Goal: Transaction & Acquisition: Purchase product/service

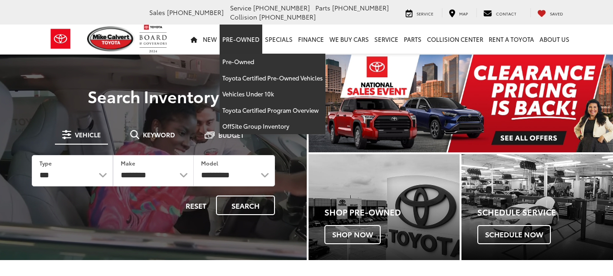
click at [245, 35] on link "Pre-Owned" at bounding box center [241, 39] width 43 height 29
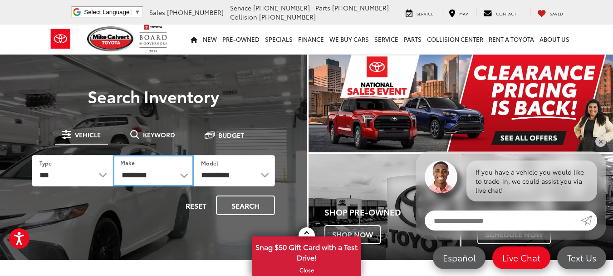
click at [179, 176] on select "**********" at bounding box center [153, 170] width 81 height 31
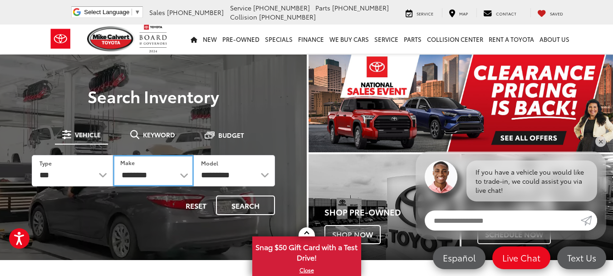
select select "******"
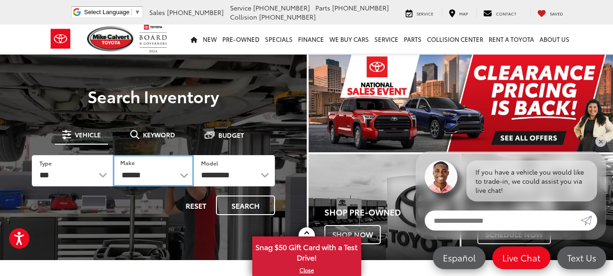
click at [113, 155] on select "**********" at bounding box center [153, 170] width 81 height 31
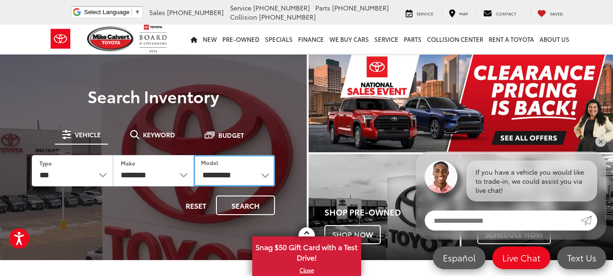
click at [264, 177] on select "**********" at bounding box center [234, 170] width 81 height 31
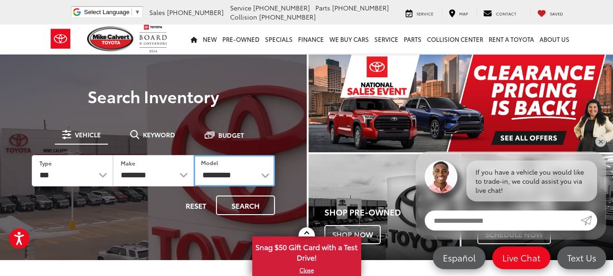
select select "****"
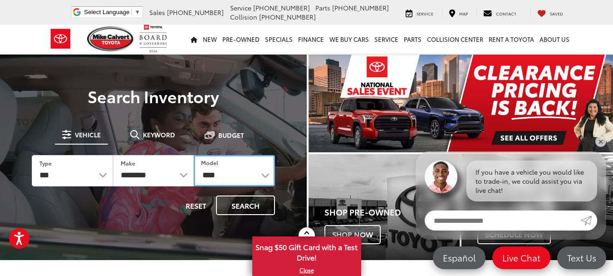
click at [194, 155] on select "**********" at bounding box center [234, 170] width 81 height 31
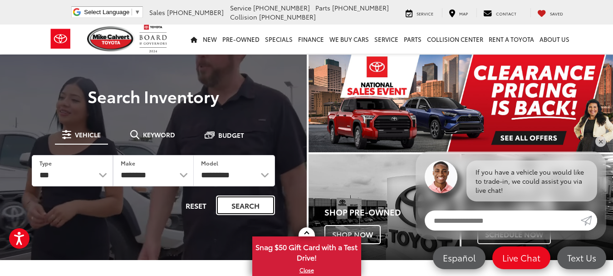
click at [231, 203] on button "Search" at bounding box center [245, 205] width 59 height 20
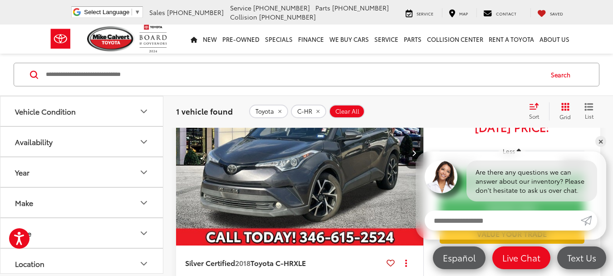
scroll to position [45, 0]
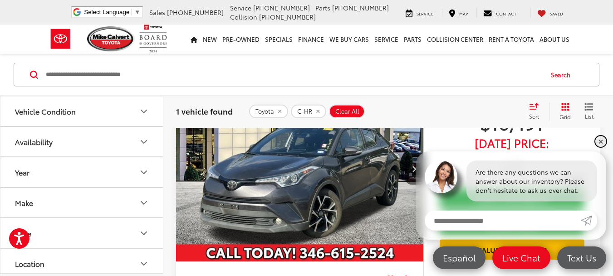
click at [601, 141] on link "✕" at bounding box center [601, 141] width 11 height 11
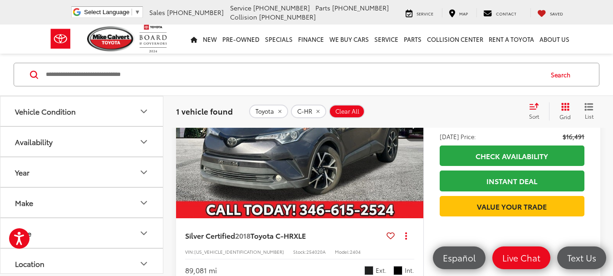
scroll to position [25, 0]
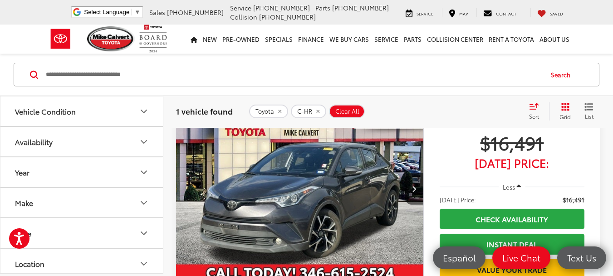
click at [304, 191] on img "2018 Toyota C-HR XLE 0" at bounding box center [300, 188] width 249 height 187
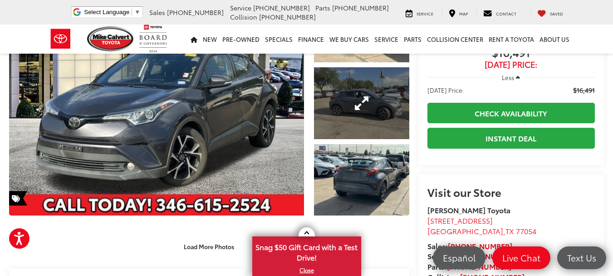
scroll to position [89, 0]
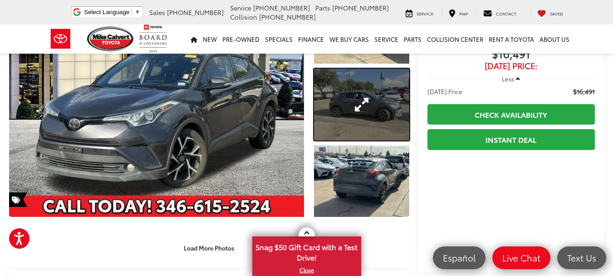
click at [348, 110] on link "Expand Photo 2" at bounding box center [361, 104] width 95 height 71
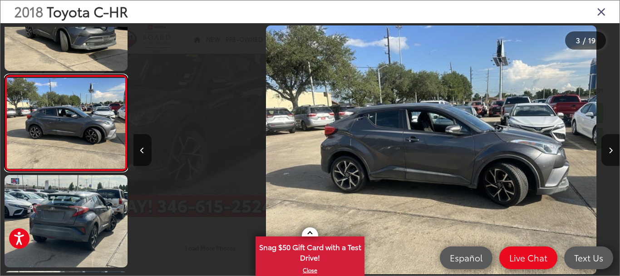
scroll to position [0, 972]
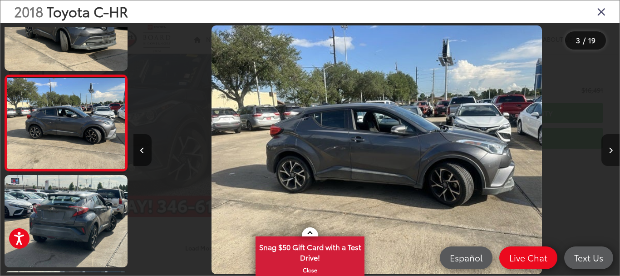
click at [611, 151] on icon "Next image" at bounding box center [611, 150] width 4 height 6
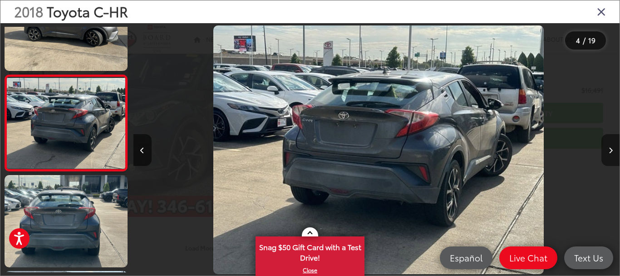
scroll to position [0, 1459]
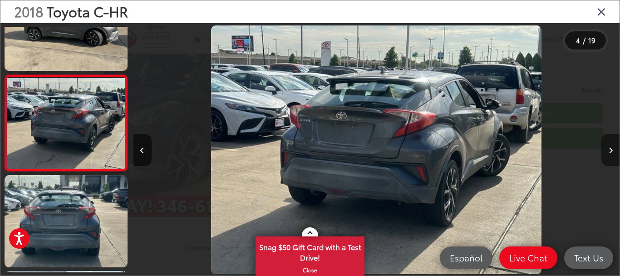
click at [611, 151] on icon "Next image" at bounding box center [611, 150] width 4 height 6
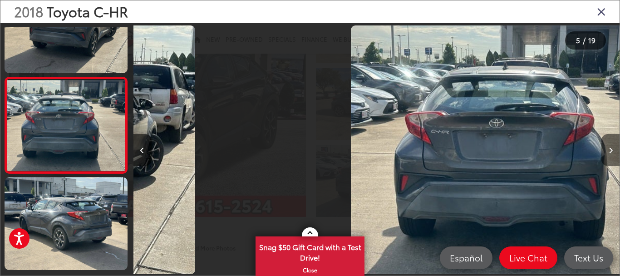
scroll to position [336, 0]
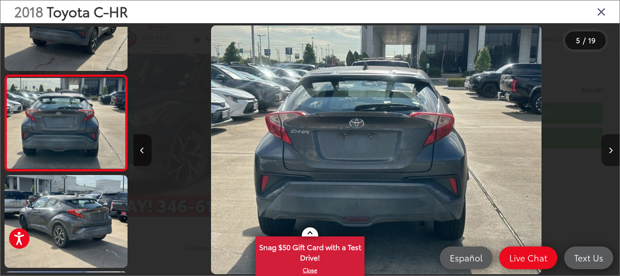
click at [611, 151] on icon "Next image" at bounding box center [611, 150] width 4 height 6
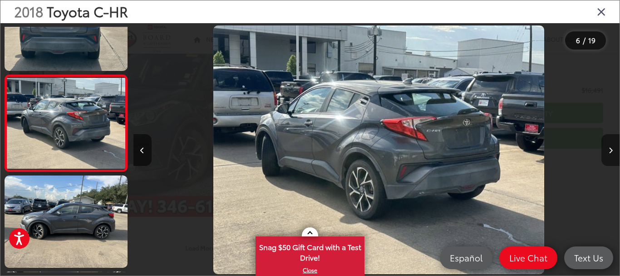
scroll to position [0, 2432]
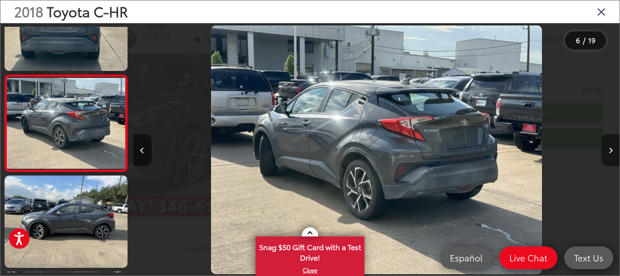
click at [611, 151] on icon "Next image" at bounding box center [611, 150] width 4 height 6
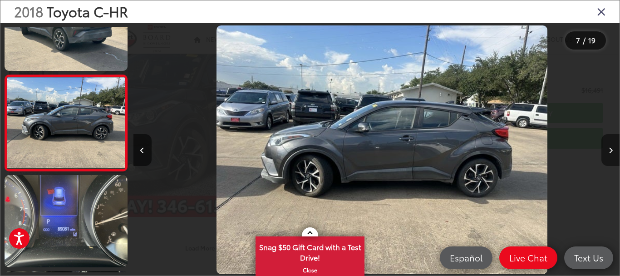
scroll to position [0, 2918]
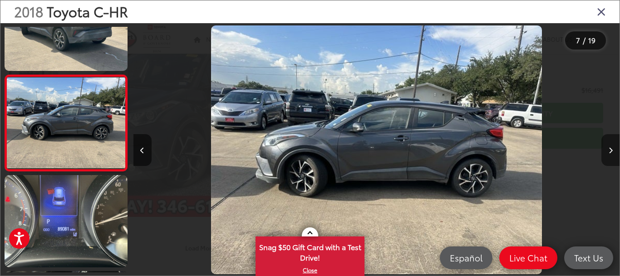
click at [611, 151] on icon "Next image" at bounding box center [611, 150] width 4 height 6
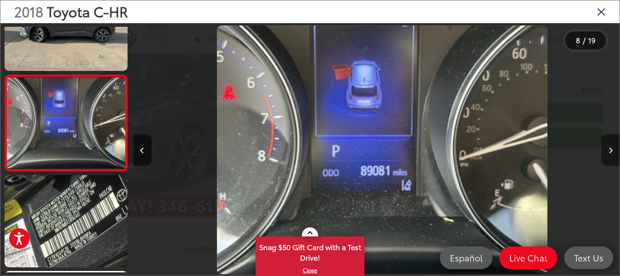
scroll to position [0, 3404]
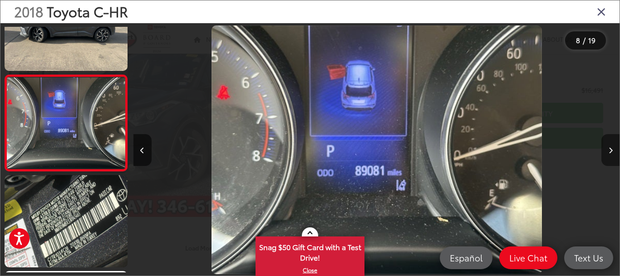
click at [611, 151] on icon "Next image" at bounding box center [611, 150] width 4 height 6
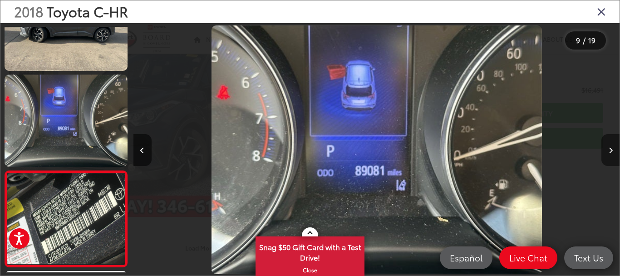
scroll to position [0, 0]
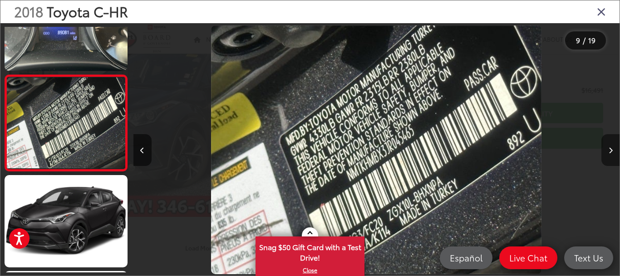
click at [611, 151] on icon "Next image" at bounding box center [611, 150] width 4 height 6
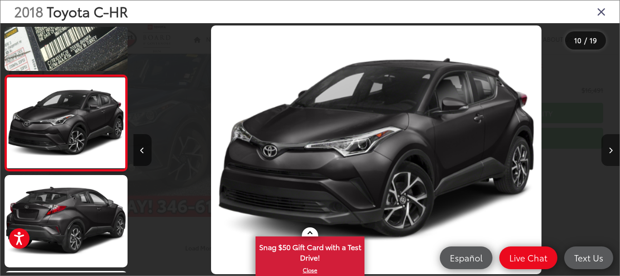
click at [611, 151] on icon "Next image" at bounding box center [611, 150] width 4 height 6
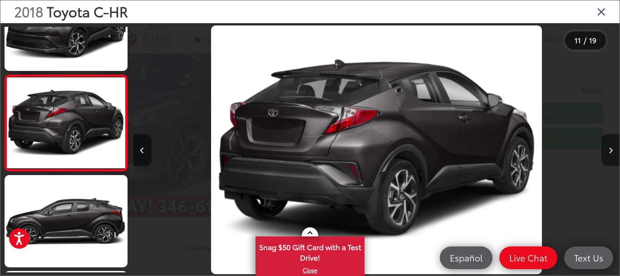
click at [611, 151] on icon "Next image" at bounding box center [611, 150] width 4 height 6
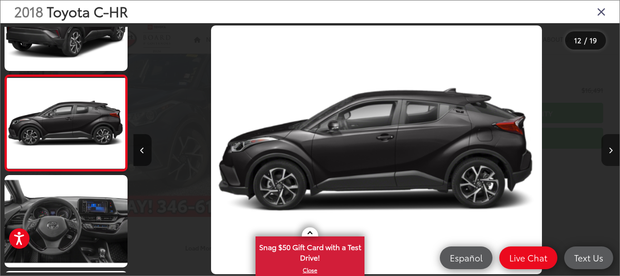
click at [611, 151] on icon "Next image" at bounding box center [611, 150] width 4 height 6
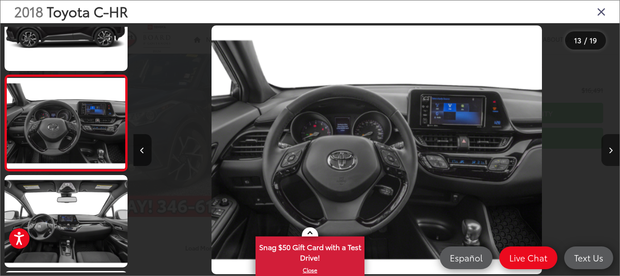
click at [611, 151] on icon "Next image" at bounding box center [611, 150] width 4 height 6
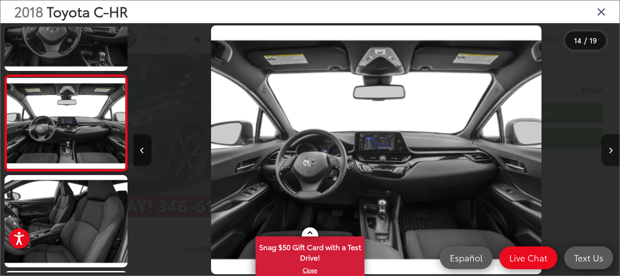
click at [611, 151] on icon "Next image" at bounding box center [611, 150] width 4 height 6
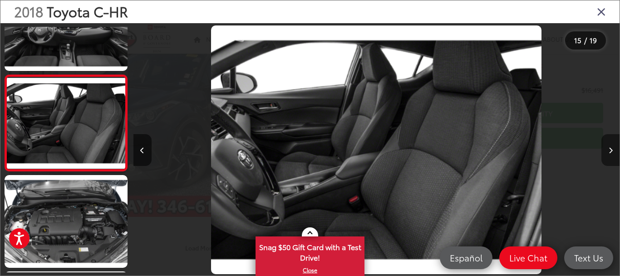
click at [611, 151] on icon "Next image" at bounding box center [611, 150] width 4 height 6
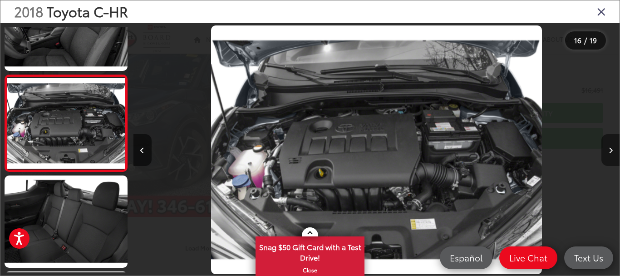
click at [611, 151] on icon "Next image" at bounding box center [611, 150] width 4 height 6
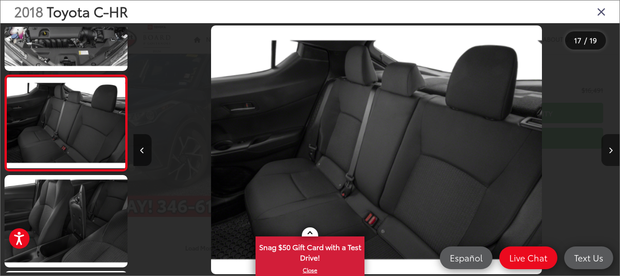
click at [611, 151] on icon "Next image" at bounding box center [611, 150] width 4 height 6
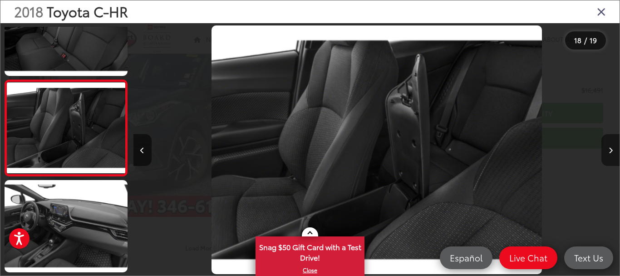
click at [611, 151] on icon "Next image" at bounding box center [611, 150] width 4 height 6
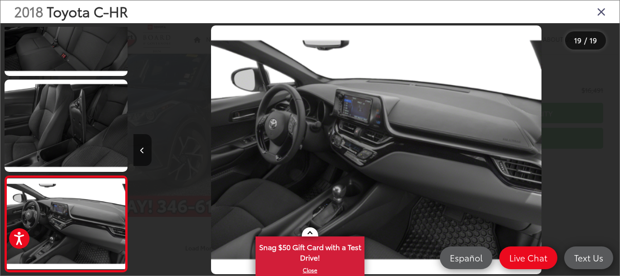
click at [602, 12] on icon "Close gallery" at bounding box center [601, 11] width 9 height 12
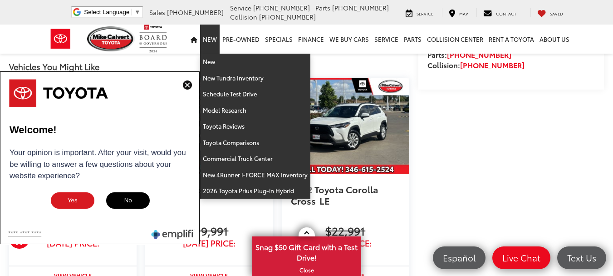
scroll to position [783, 0]
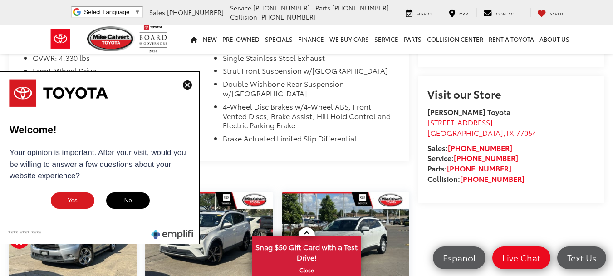
click at [188, 85] on img at bounding box center [187, 84] width 9 height 9
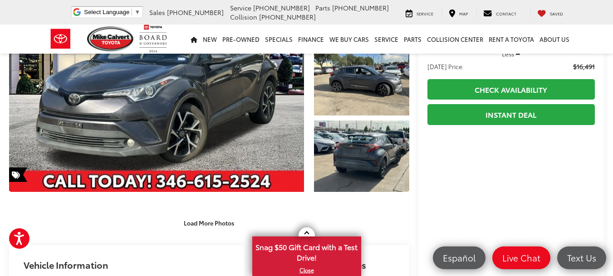
scroll to position [11, 0]
